Goal: Check status: Check status

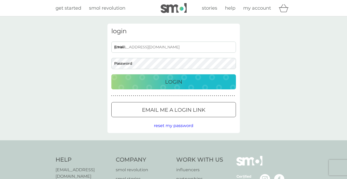
click at [118, 47] on input "as@raydensolicitors.co.uk" at bounding box center [173, 47] width 125 height 11
click at [173, 83] on p "Login" at bounding box center [173, 82] width 17 height 8
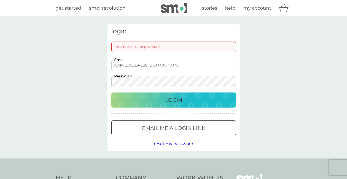
click at [118, 65] on input "pj@raydensolicitors.co.uk" at bounding box center [173, 65] width 125 height 11
type input "as@raydensolicitors.co.uk"
click at [171, 101] on p "Login" at bounding box center [173, 100] width 17 height 8
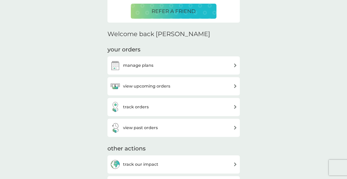
scroll to position [182, 0]
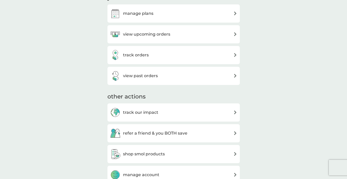
click at [235, 57] on div "track orders" at bounding box center [173, 55] width 127 height 10
